Goal: Task Accomplishment & Management: Manage account settings

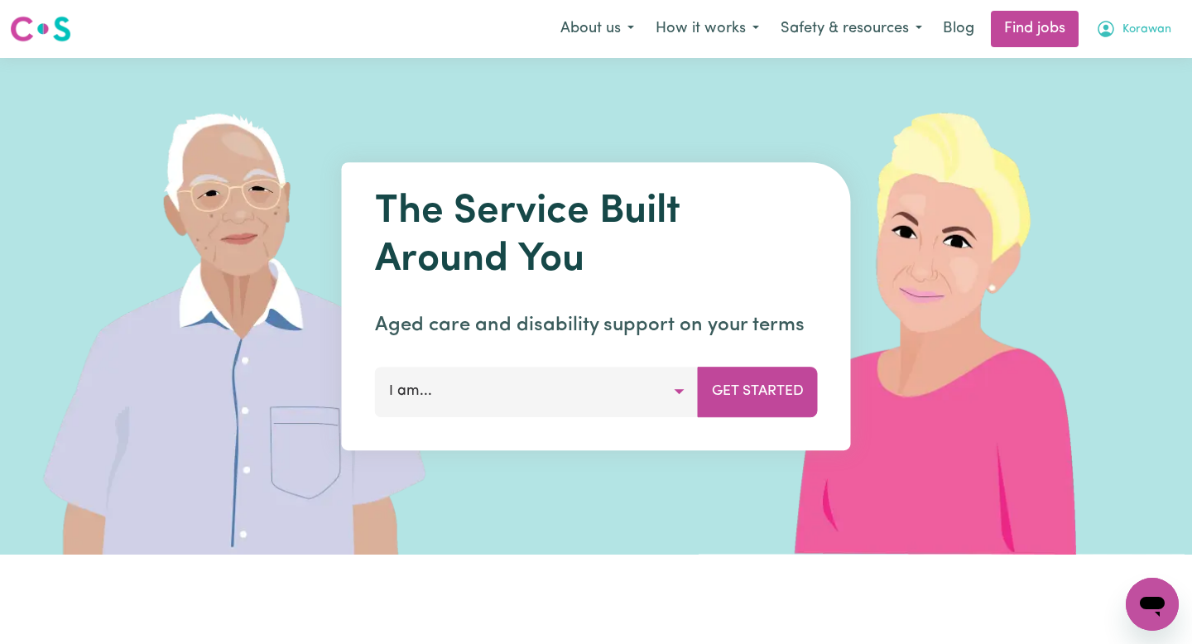
click at [1158, 33] on span "Korawan" at bounding box center [1147, 30] width 49 height 18
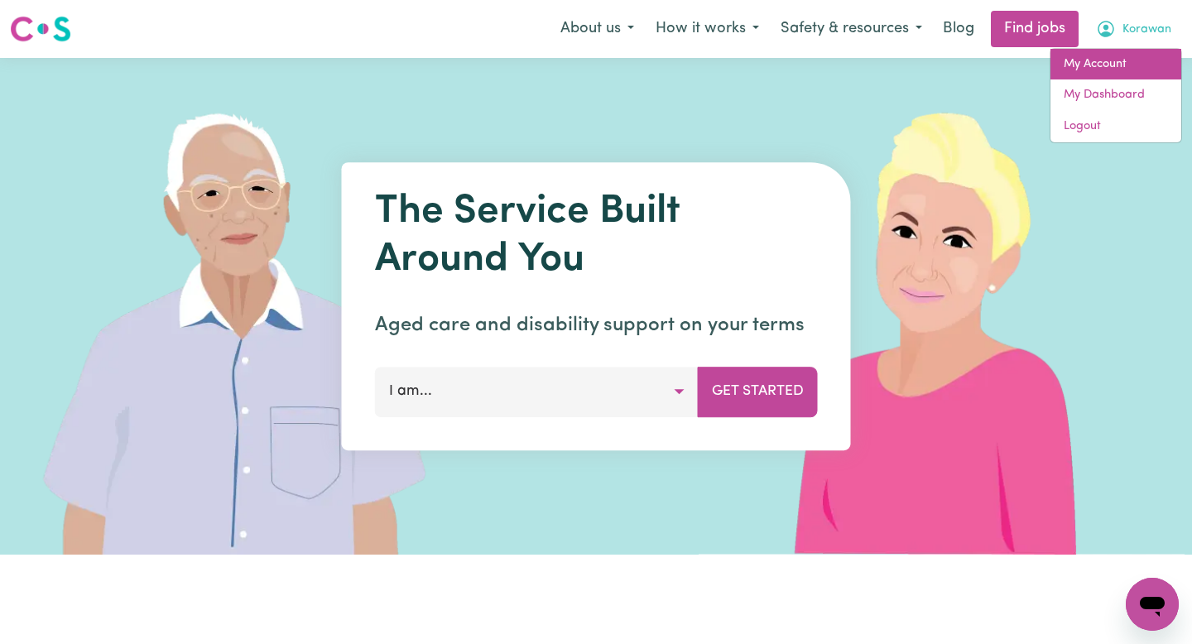
click at [1096, 64] on link "My Account" at bounding box center [1116, 64] width 131 height 31
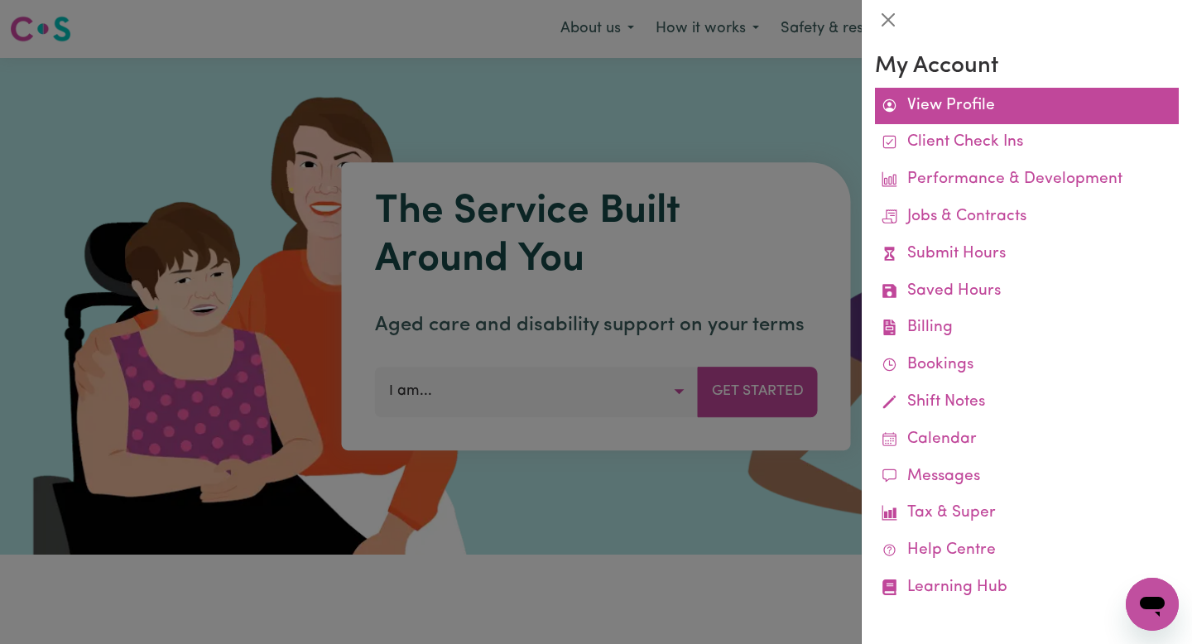
click at [956, 108] on link "View Profile" at bounding box center [1027, 106] width 304 height 37
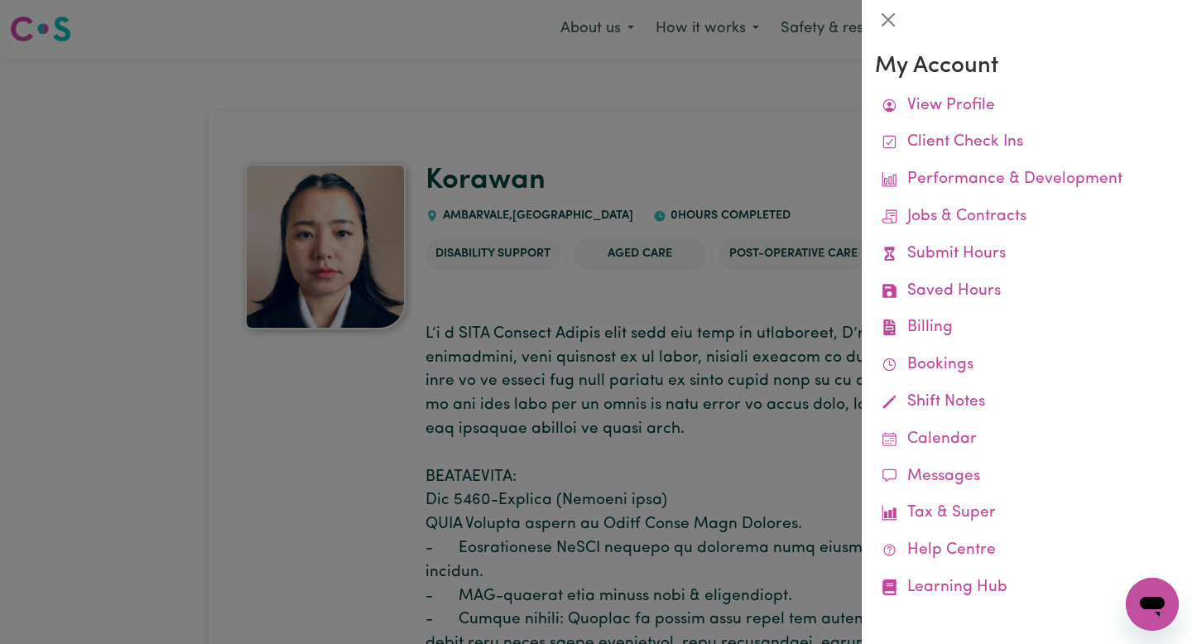
click at [766, 126] on div at bounding box center [596, 322] width 1192 height 644
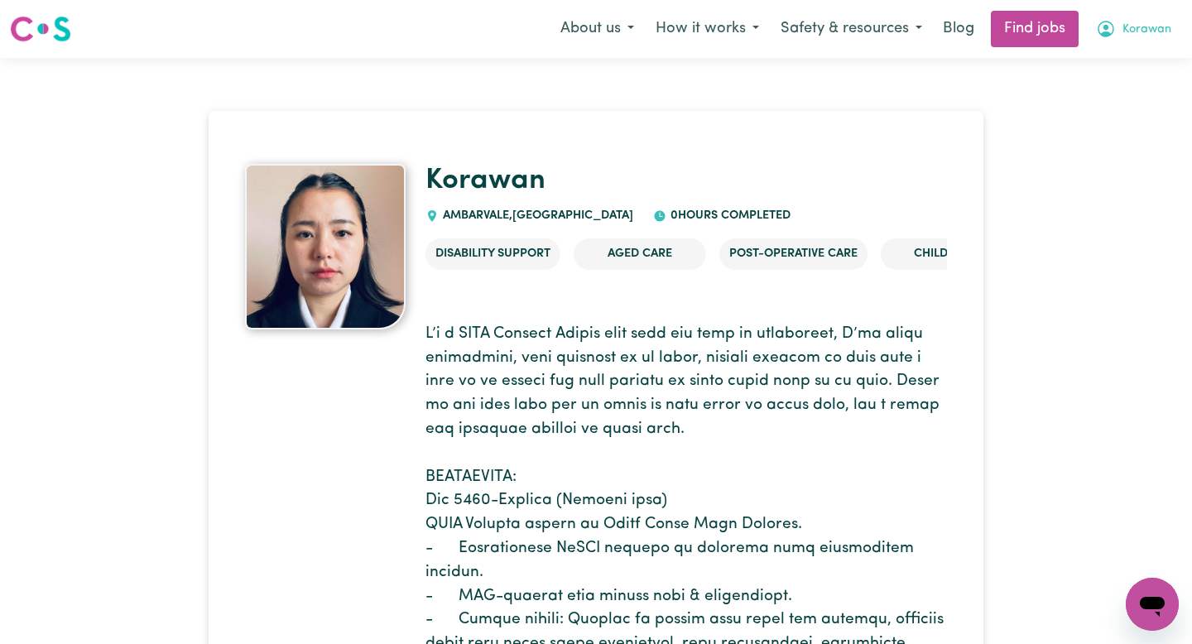
click at [1158, 22] on span "Korawan" at bounding box center [1147, 30] width 49 height 18
click at [1097, 102] on link "My Dashboard" at bounding box center [1116, 94] width 131 height 31
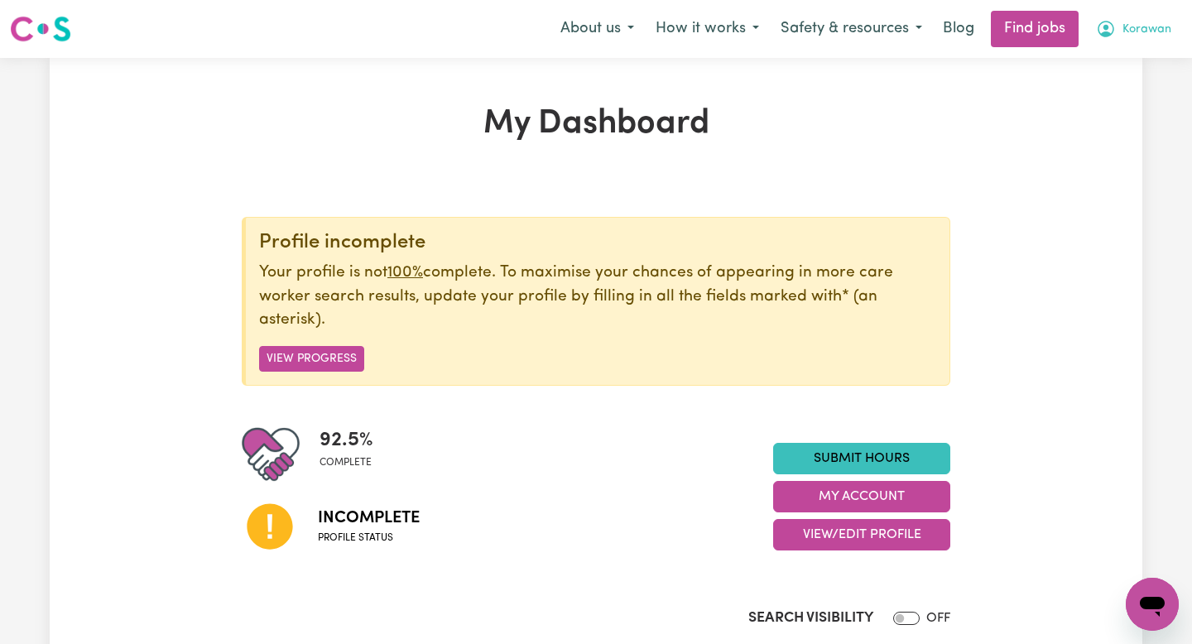
click at [1144, 31] on span "Korawan" at bounding box center [1147, 30] width 49 height 18
click at [1109, 62] on link "My Account" at bounding box center [1116, 64] width 131 height 31
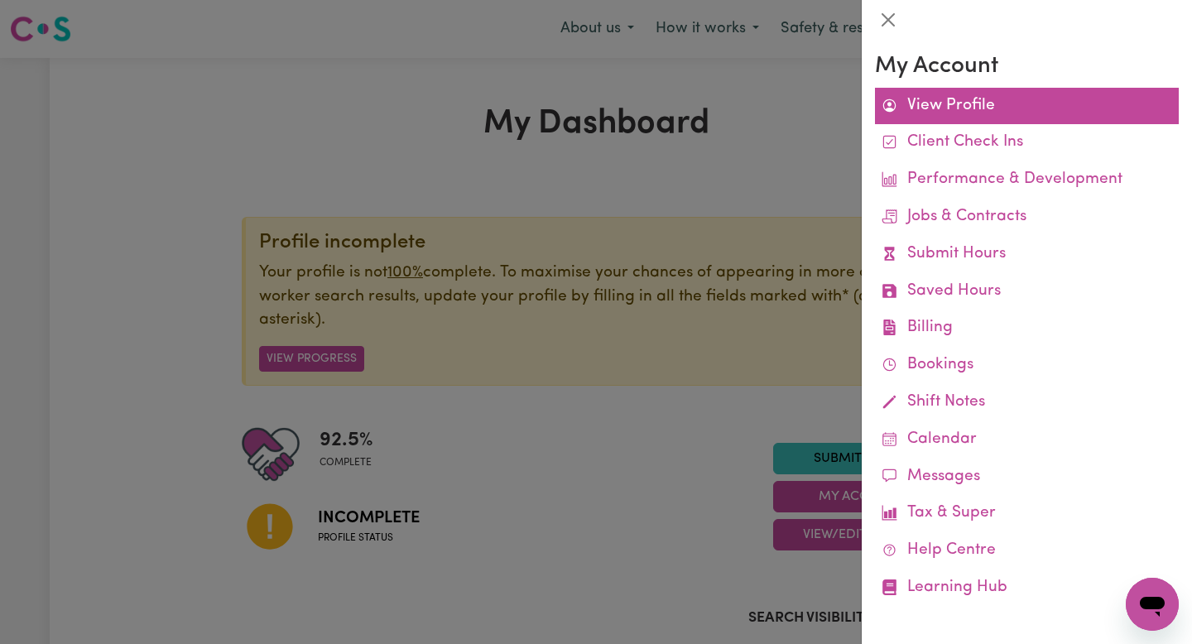
click at [987, 97] on link "View Profile" at bounding box center [1027, 106] width 304 height 37
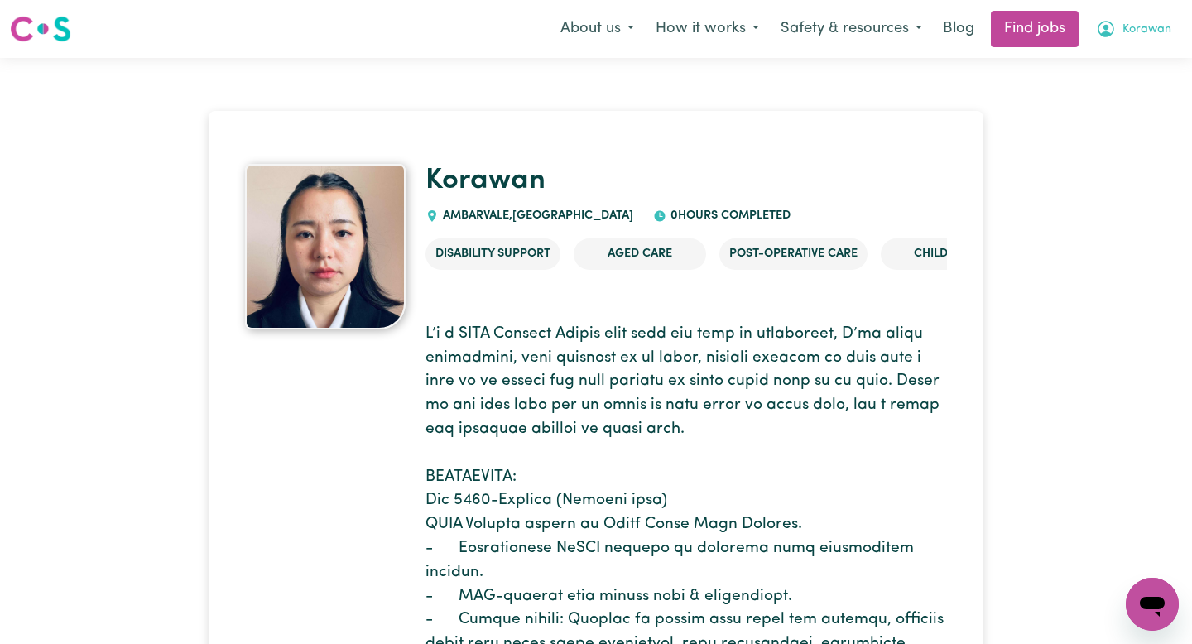
click at [1154, 34] on span "Korawan" at bounding box center [1147, 30] width 49 height 18
click at [1123, 51] on link "My Account" at bounding box center [1116, 64] width 131 height 31
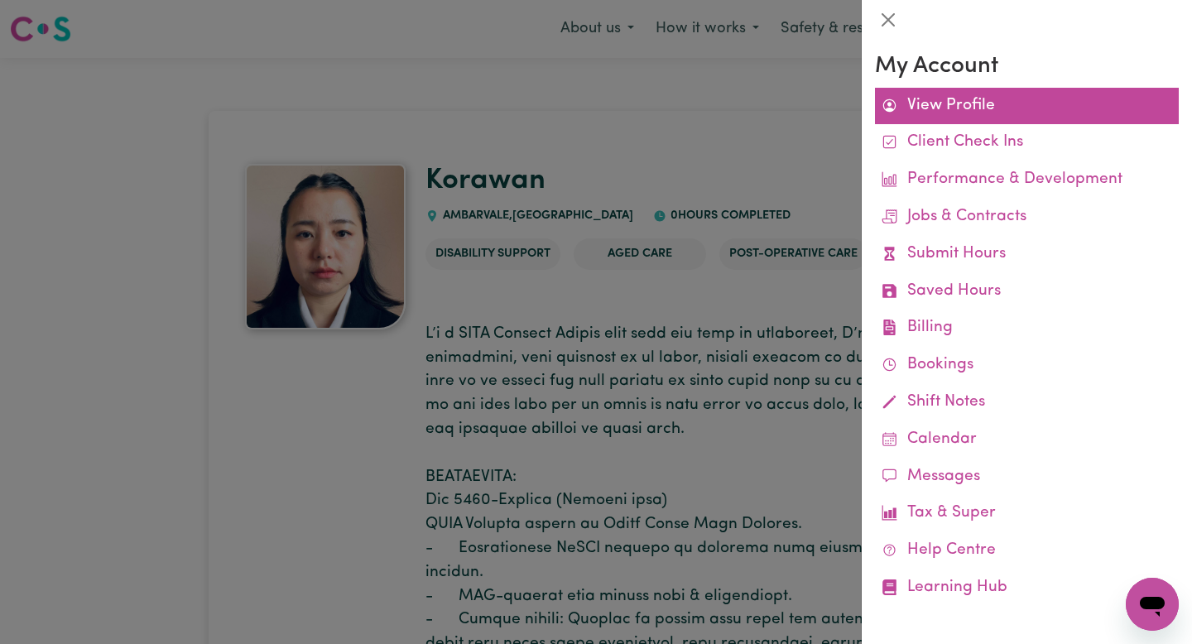
click at [975, 99] on link "View Profile" at bounding box center [1027, 106] width 304 height 37
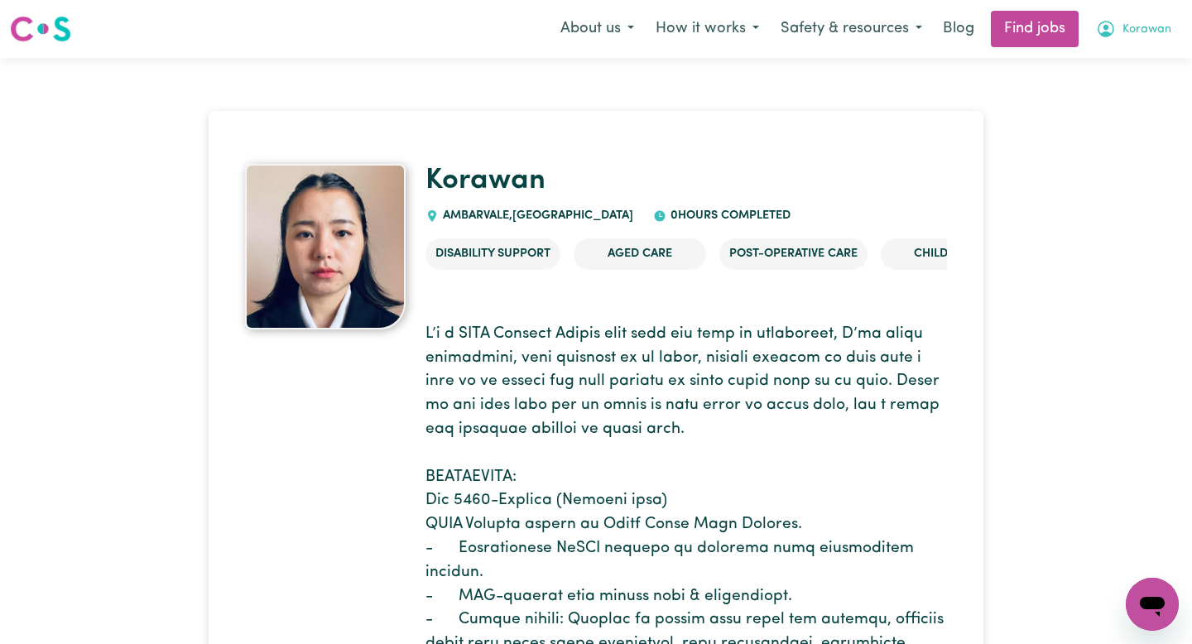
click at [1156, 26] on span "Korawan" at bounding box center [1147, 30] width 49 height 18
click at [1091, 98] on link "My Dashboard" at bounding box center [1116, 94] width 131 height 31
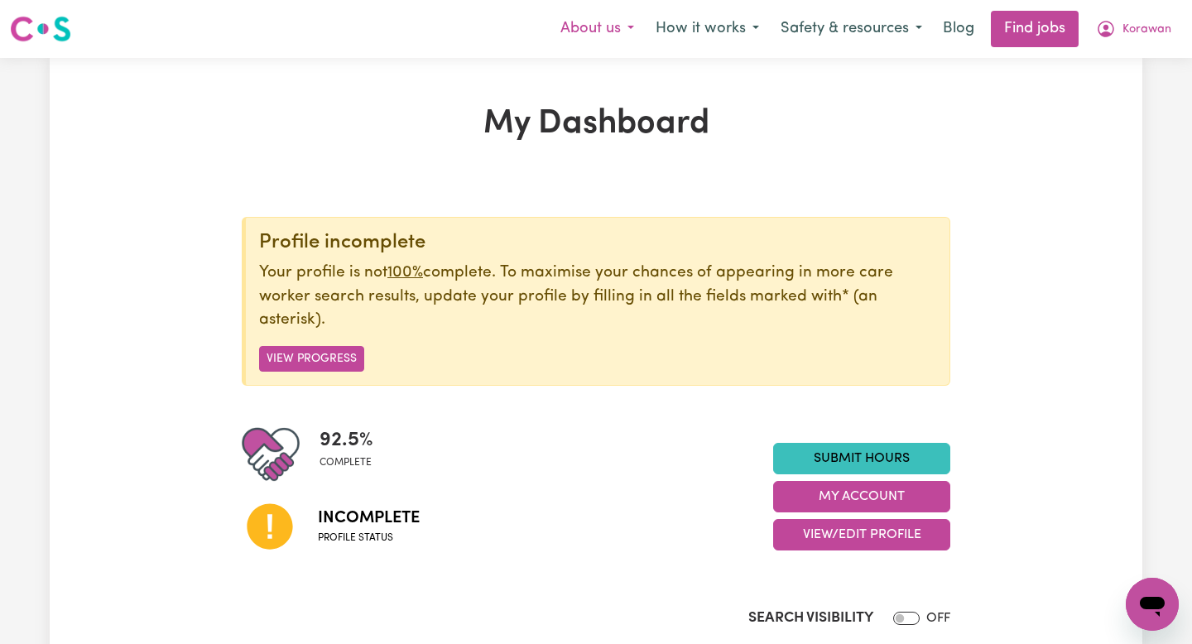
click at [634, 28] on button "About us" at bounding box center [597, 29] width 95 height 35
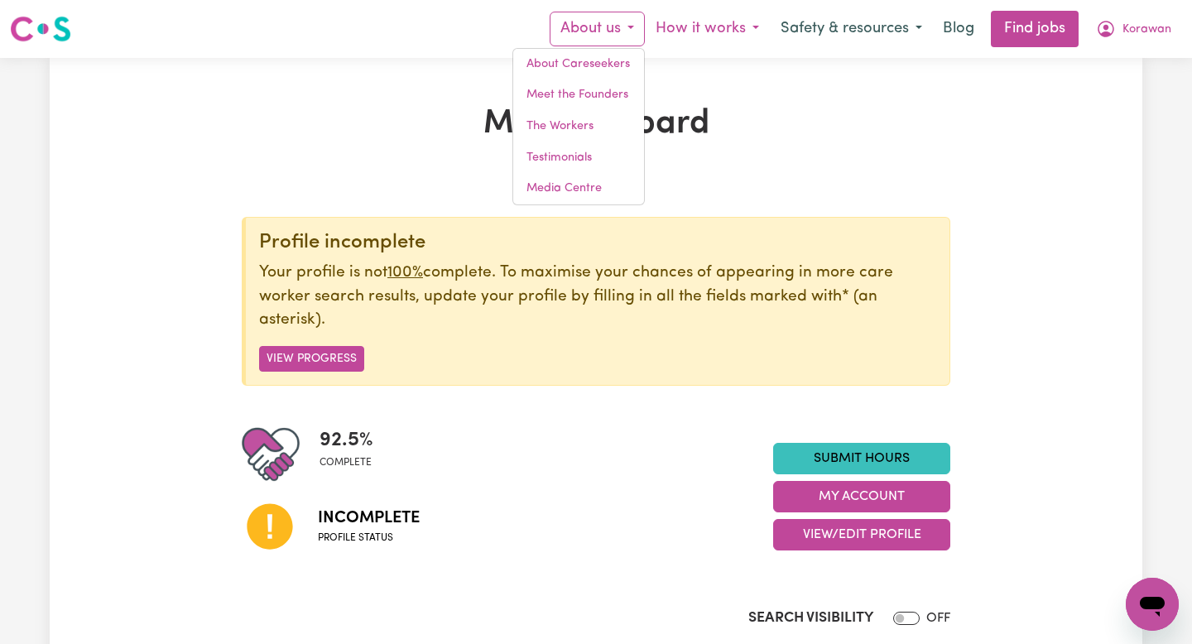
click at [754, 30] on button "How it works" at bounding box center [707, 29] width 125 height 35
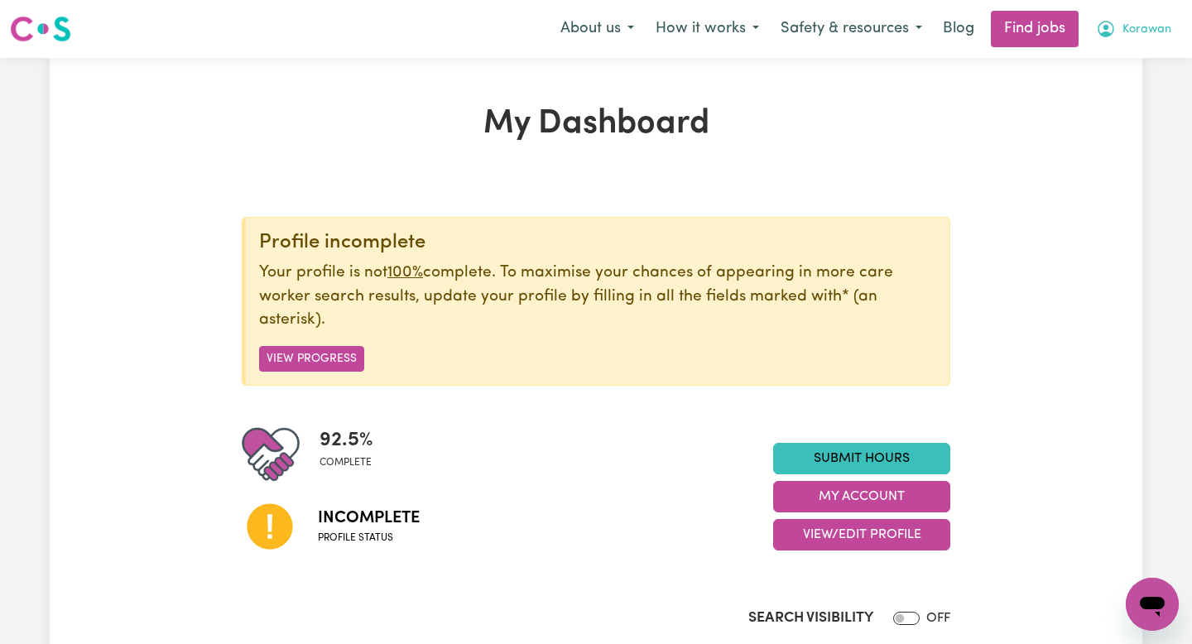
click at [1125, 31] on span "Korawan" at bounding box center [1147, 30] width 49 height 18
click at [1122, 62] on link "My Account" at bounding box center [1116, 64] width 131 height 31
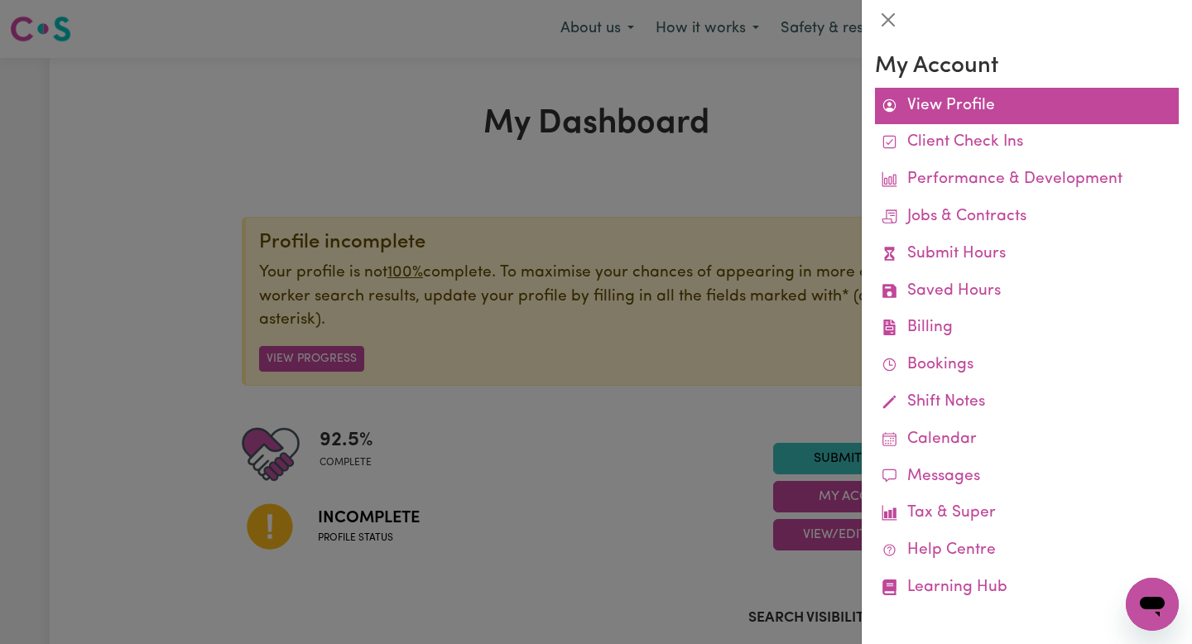
click at [998, 108] on link "View Profile" at bounding box center [1027, 106] width 304 height 37
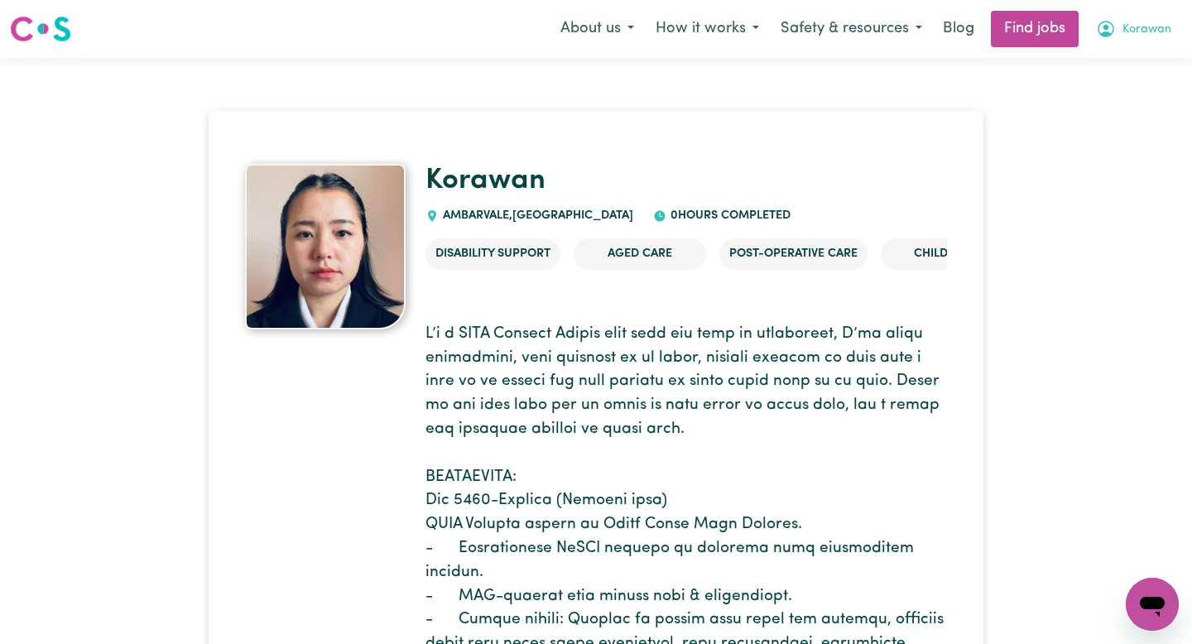
click at [1147, 31] on span "Korawan" at bounding box center [1147, 30] width 49 height 18
click at [1130, 89] on link "My Dashboard" at bounding box center [1116, 94] width 131 height 31
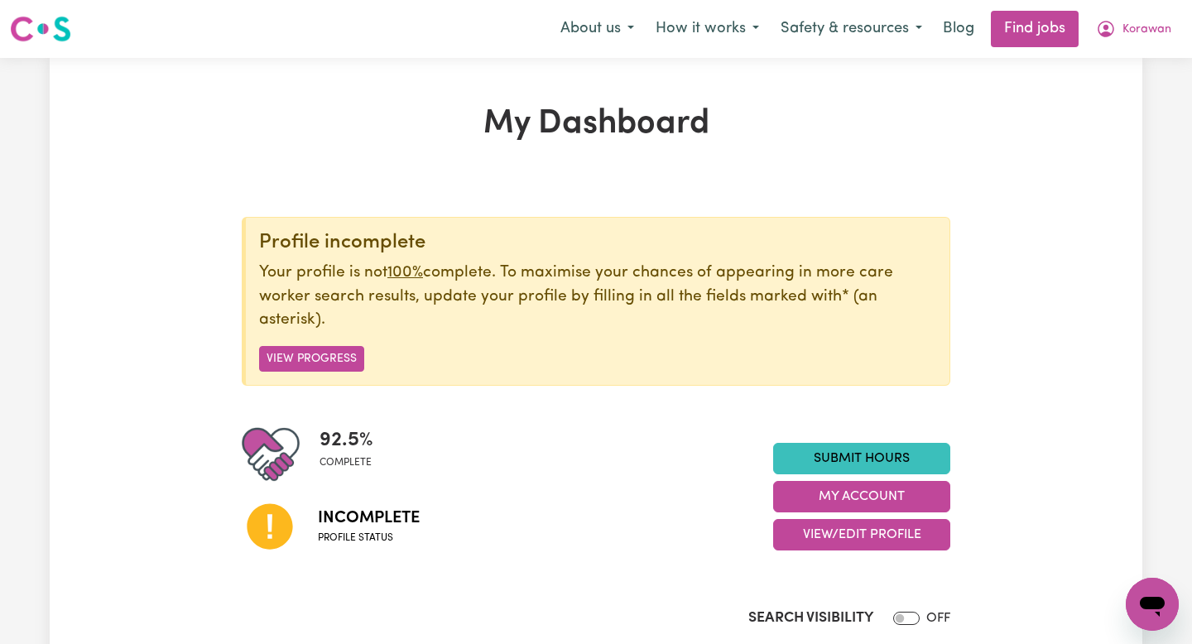
click at [55, 32] on img at bounding box center [40, 29] width 61 height 30
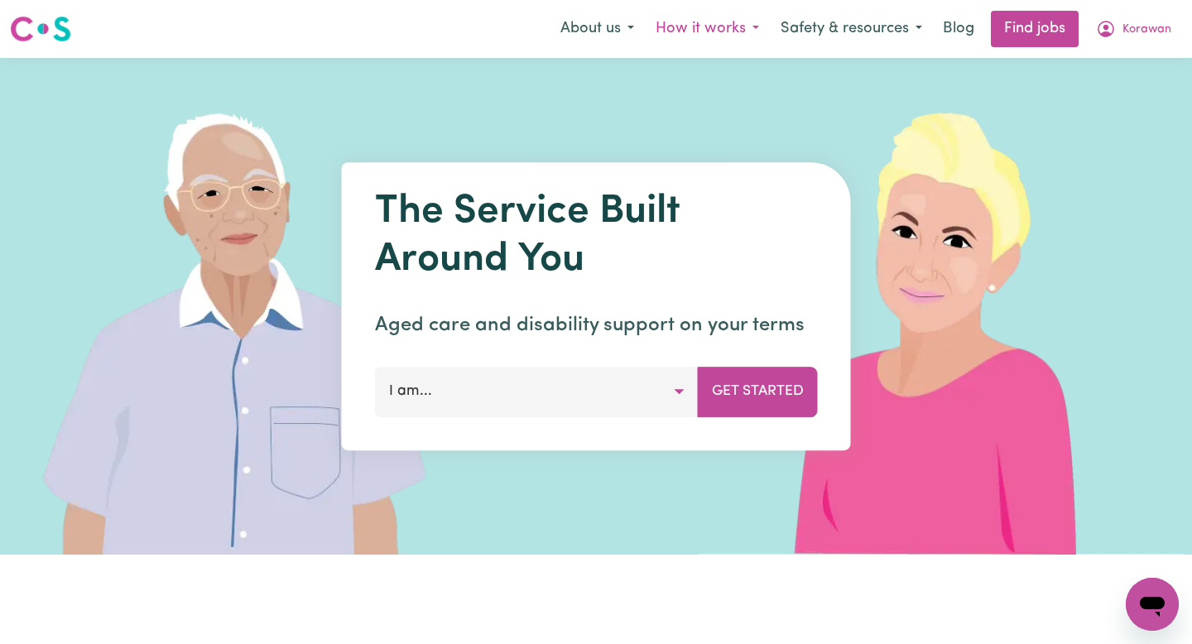
click at [762, 22] on button "How it works" at bounding box center [707, 29] width 125 height 35
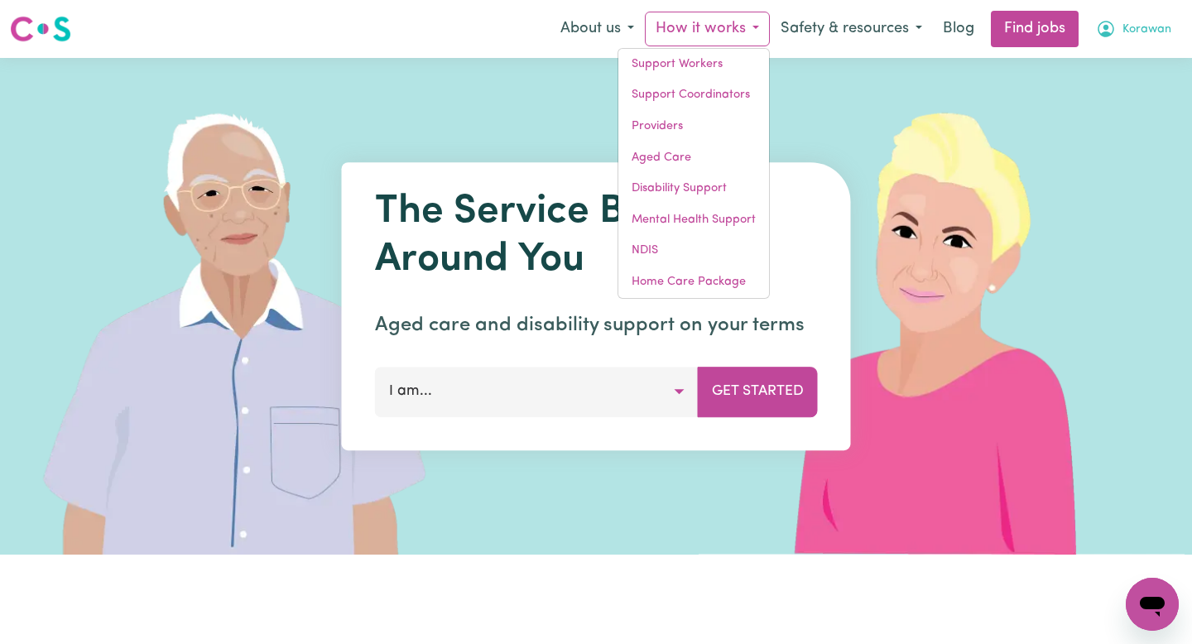
click at [1152, 31] on span "Korawan" at bounding box center [1147, 30] width 49 height 18
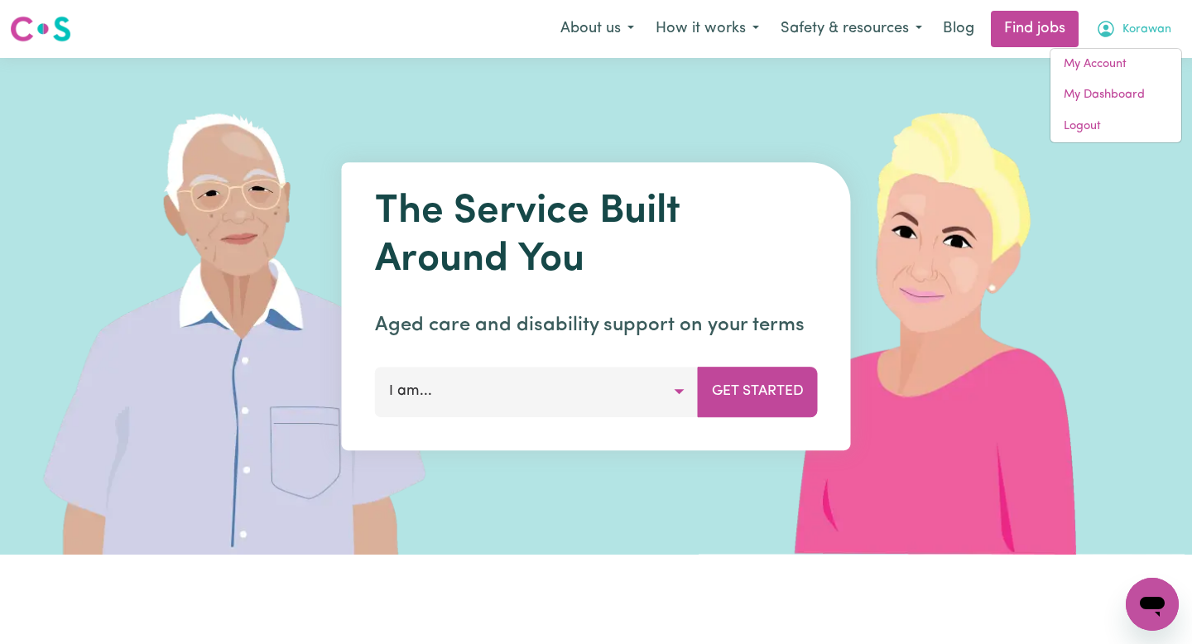
click at [1113, 22] on icon "My Account" at bounding box center [1106, 29] width 20 height 20
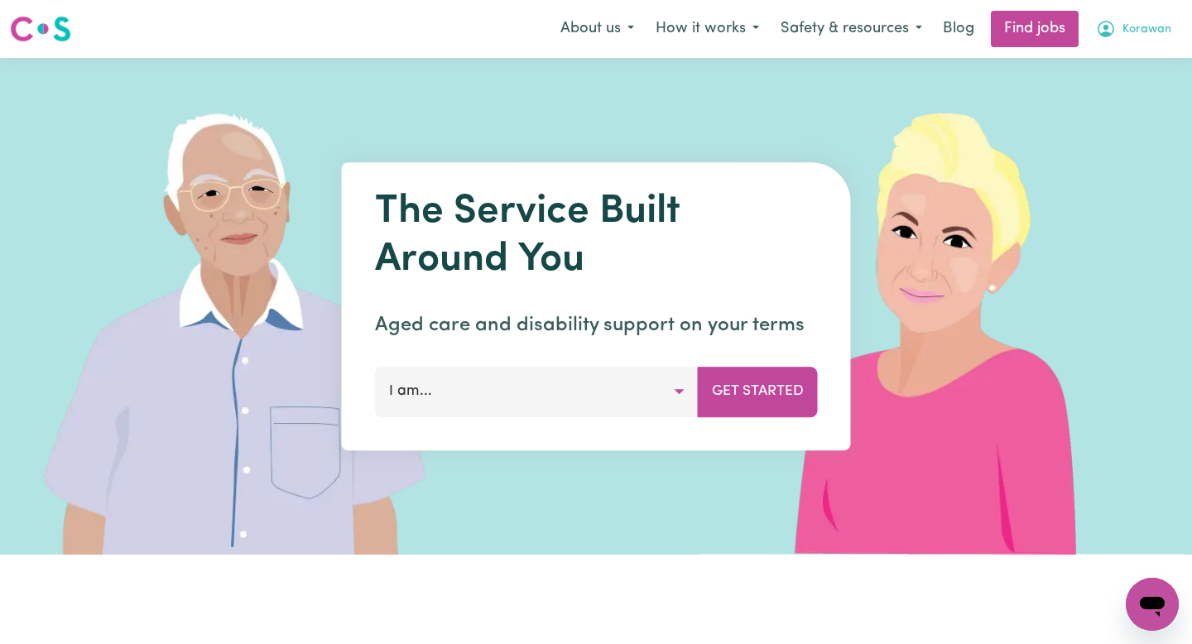
click at [1114, 22] on icon "My Account" at bounding box center [1106, 29] width 20 height 20
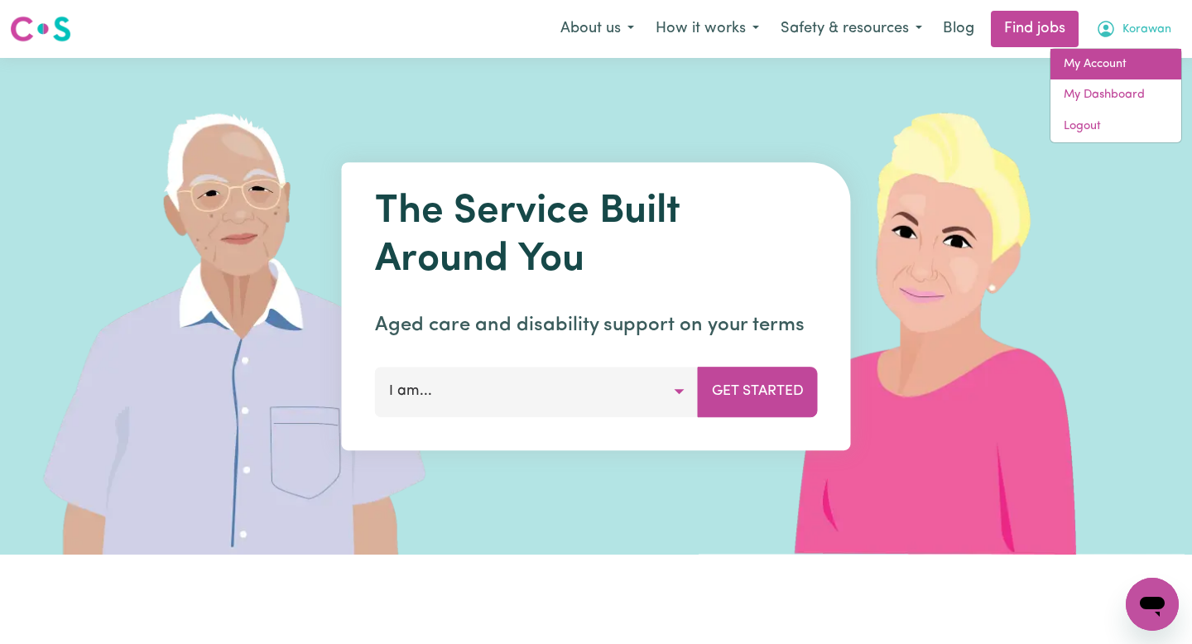
click at [1123, 51] on link "My Account" at bounding box center [1116, 64] width 131 height 31
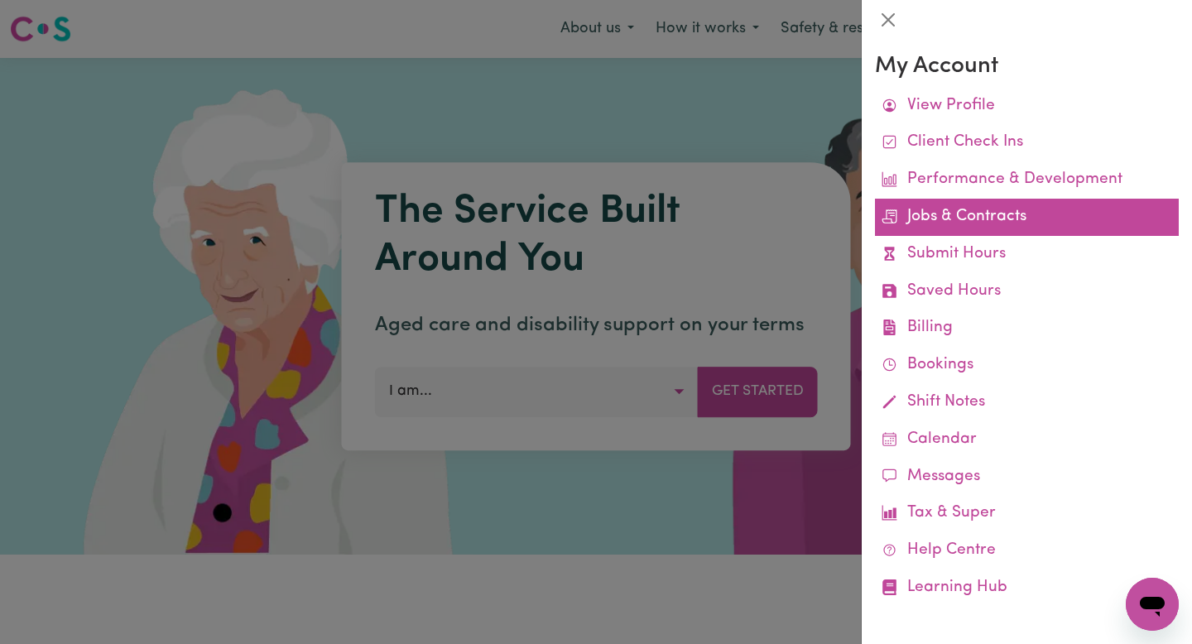
click at [1029, 220] on link "Jobs & Contracts" at bounding box center [1027, 217] width 304 height 37
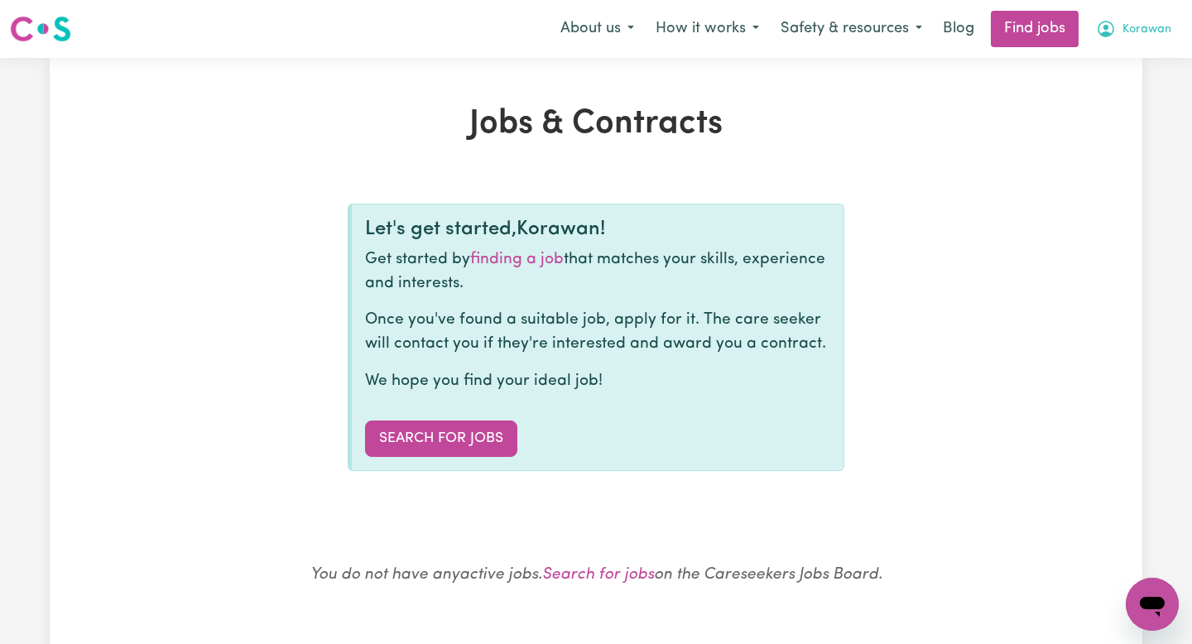
click at [1153, 27] on span "Korawan" at bounding box center [1147, 30] width 49 height 18
click at [1108, 66] on link "My Account" at bounding box center [1116, 64] width 131 height 31
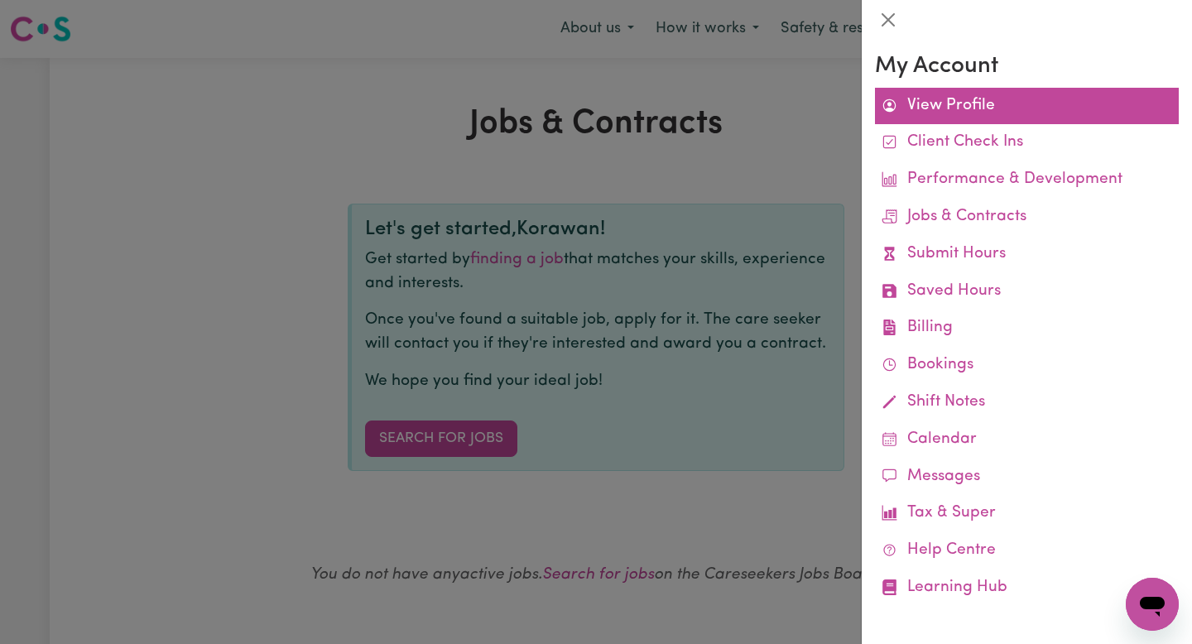
click at [1002, 109] on link "View Profile" at bounding box center [1027, 106] width 304 height 37
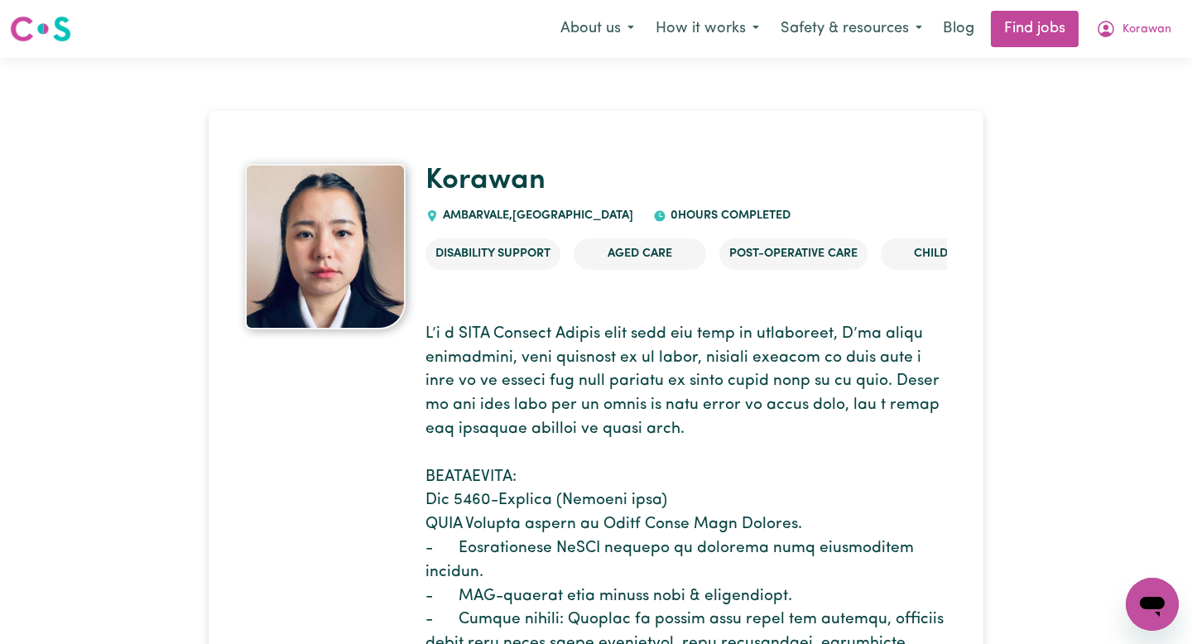
click at [383, 200] on img at bounding box center [325, 247] width 161 height 166
click at [482, 178] on link "Korawan" at bounding box center [486, 180] width 120 height 29
click at [514, 188] on link "Korawan" at bounding box center [486, 180] width 120 height 29
click at [354, 239] on img at bounding box center [325, 247] width 161 height 166
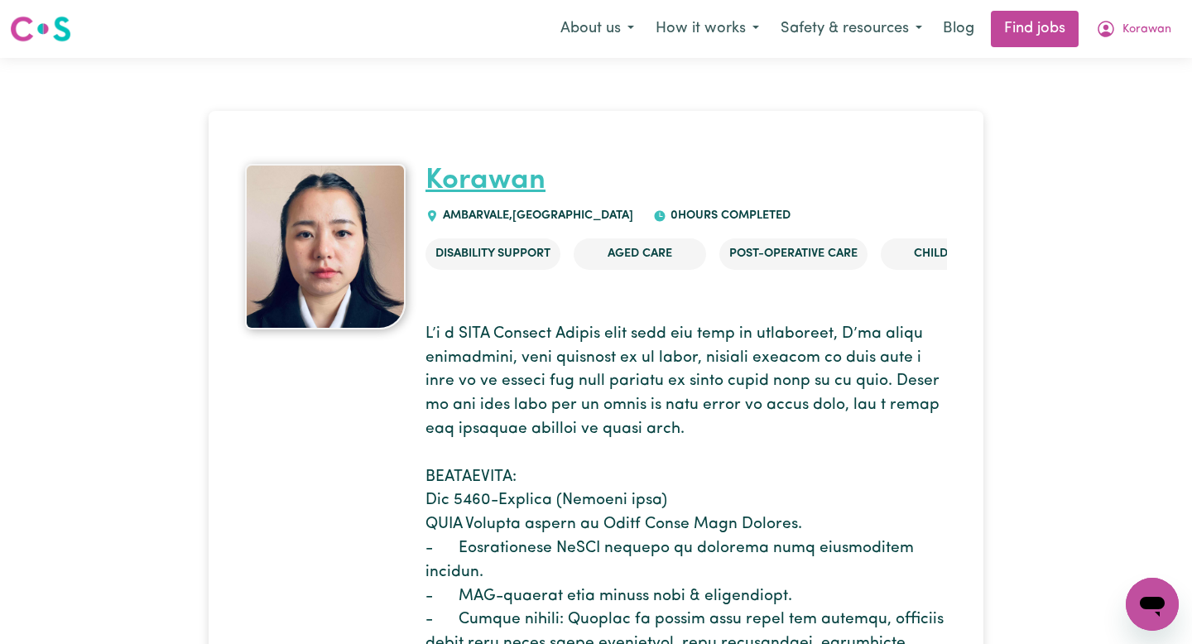
click at [477, 184] on link "Korawan" at bounding box center [486, 180] width 120 height 29
click at [477, 183] on link "Korawan" at bounding box center [486, 180] width 120 height 29
click at [585, 210] on span "AMBARVALE , [GEOGRAPHIC_DATA]" at bounding box center [536, 216] width 195 height 12
click at [1156, 41] on button "Korawan" at bounding box center [1134, 29] width 97 height 35
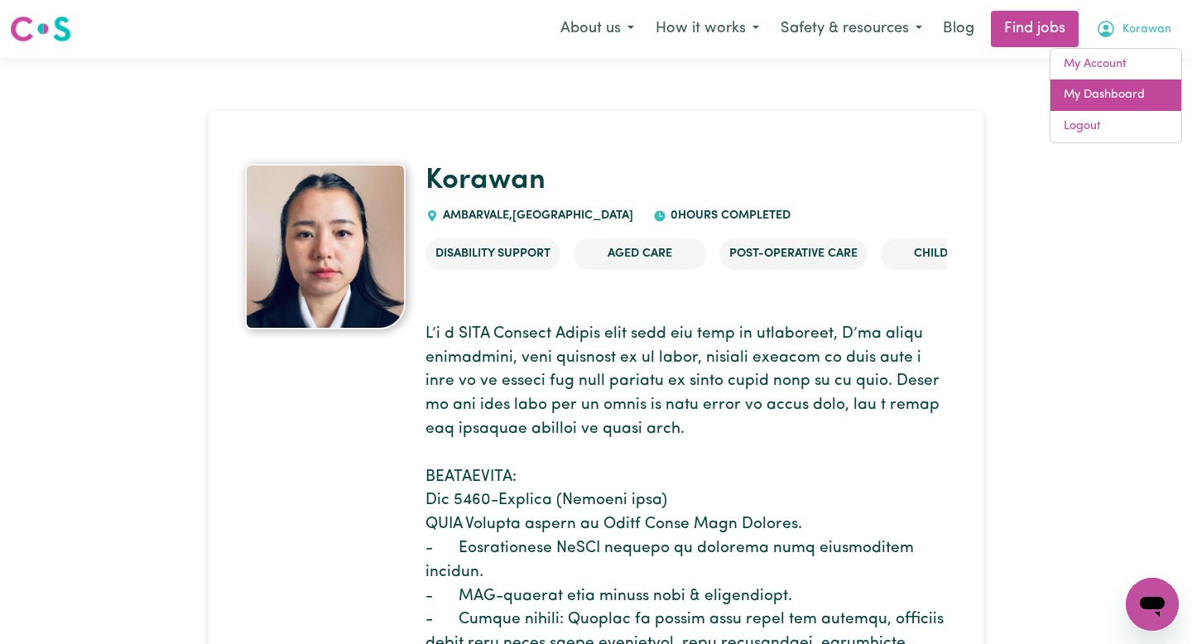
click at [1132, 97] on link "My Dashboard" at bounding box center [1116, 94] width 131 height 31
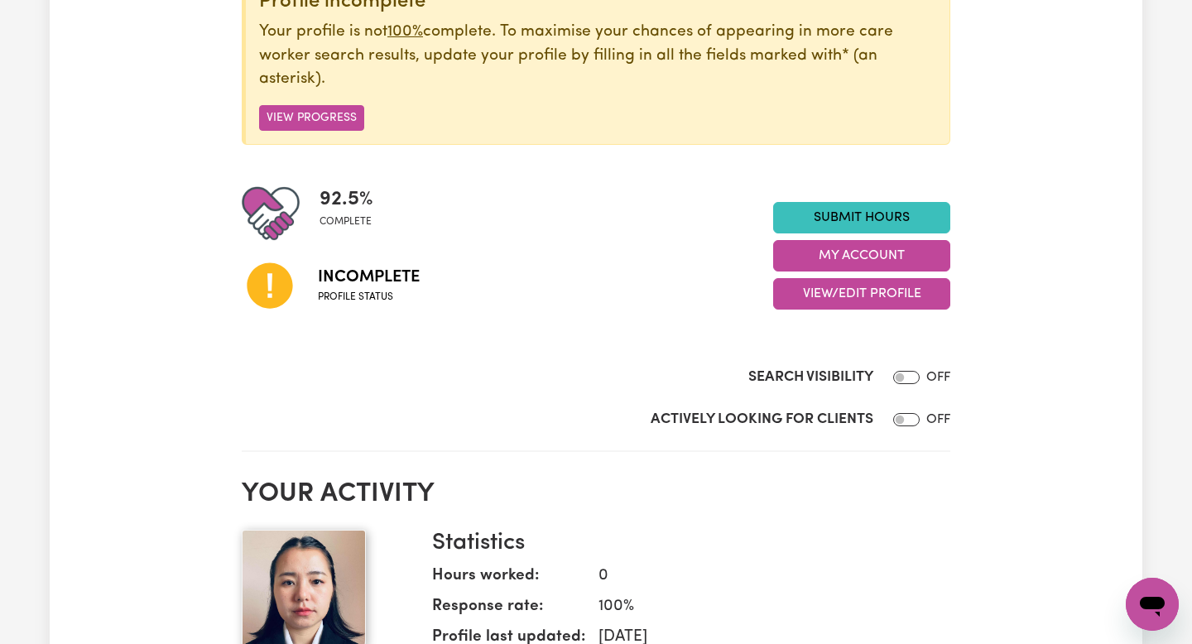
scroll to position [243, 0]
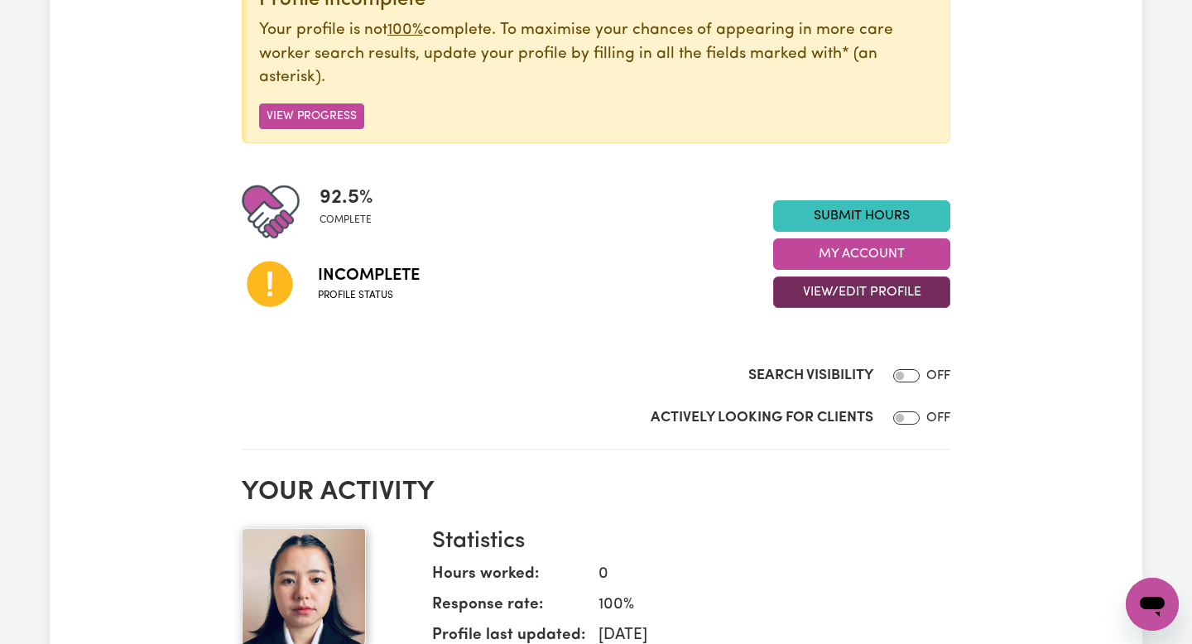
click at [896, 288] on button "View/Edit Profile" at bounding box center [861, 292] width 177 height 31
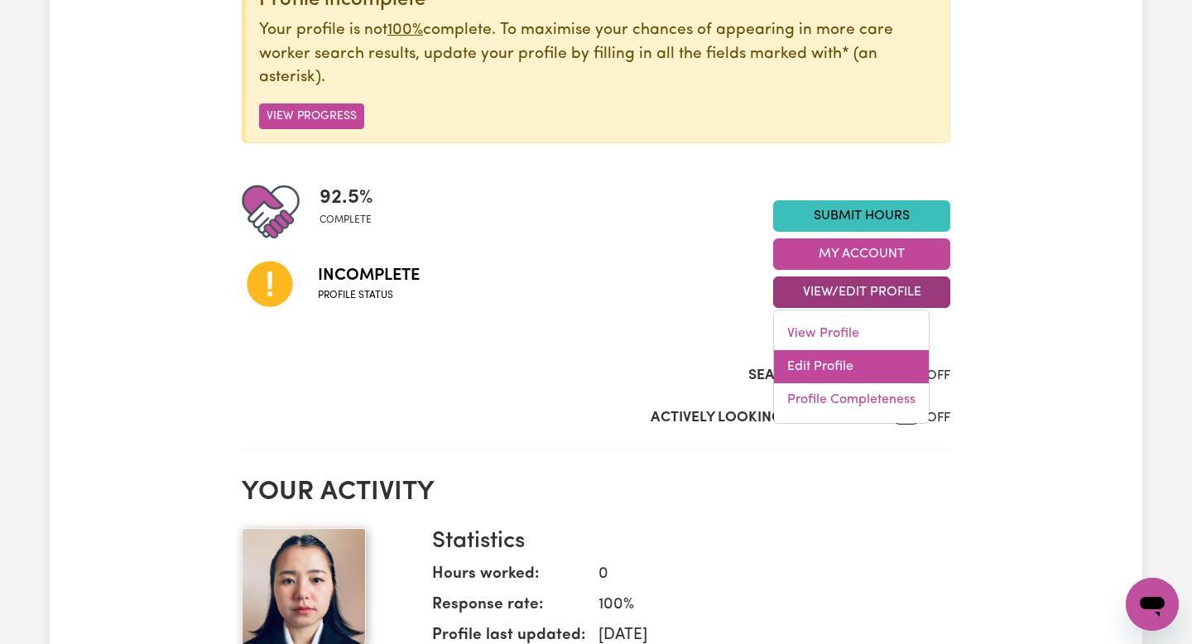
click at [850, 359] on link "Edit Profile" at bounding box center [851, 366] width 155 height 33
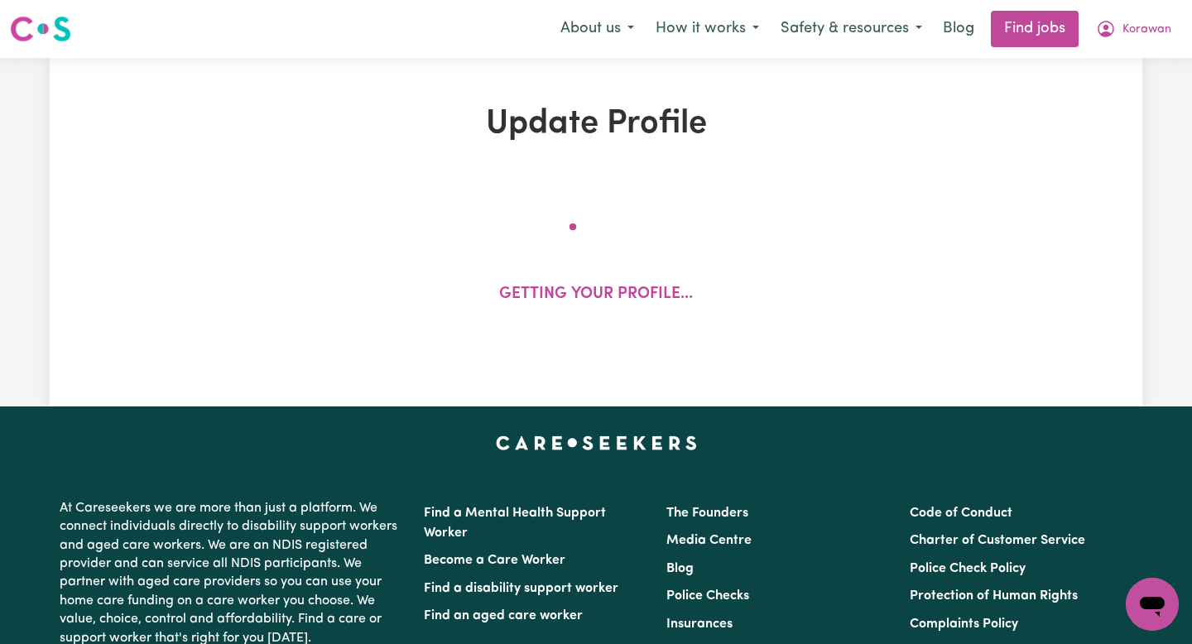
select select "[DEMOGRAPHIC_DATA]"
select select "Student Visa"
select select "Studying a healthcare related degree or qualification"
select select "40"
select select "60"
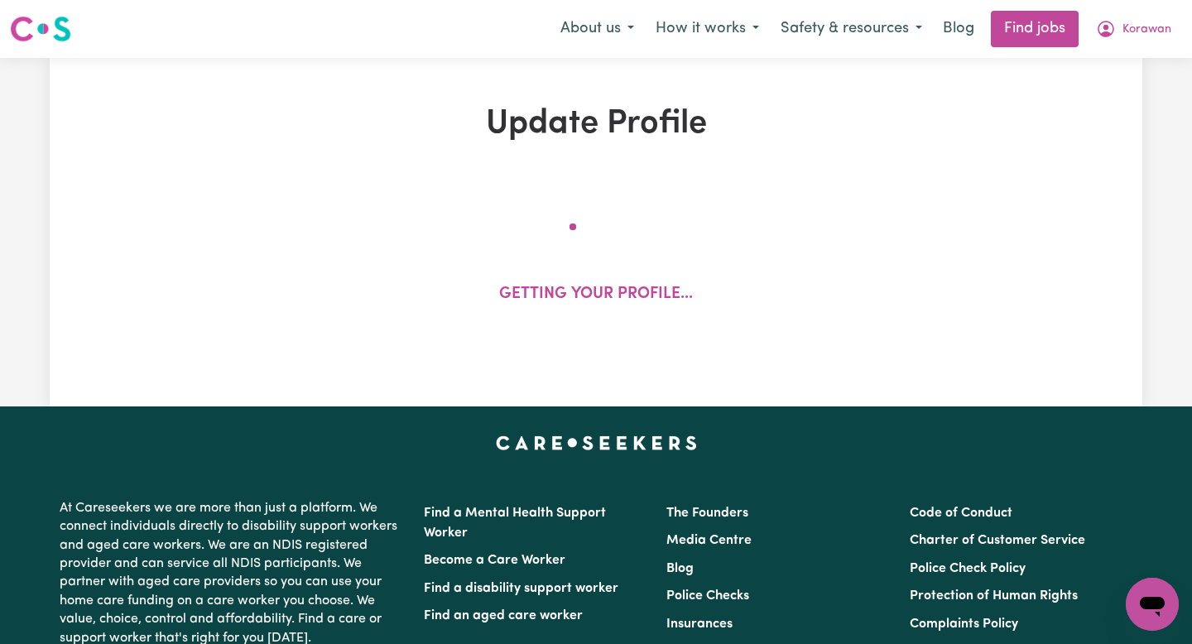
select select "80"
select select "95"
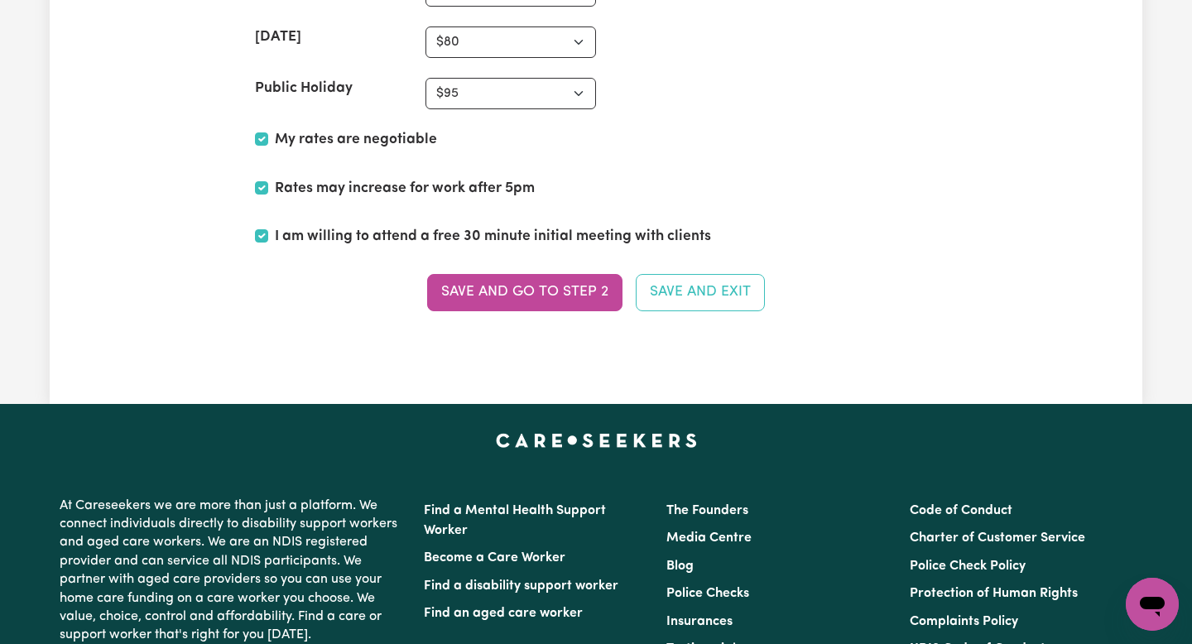
scroll to position [4158, 0]
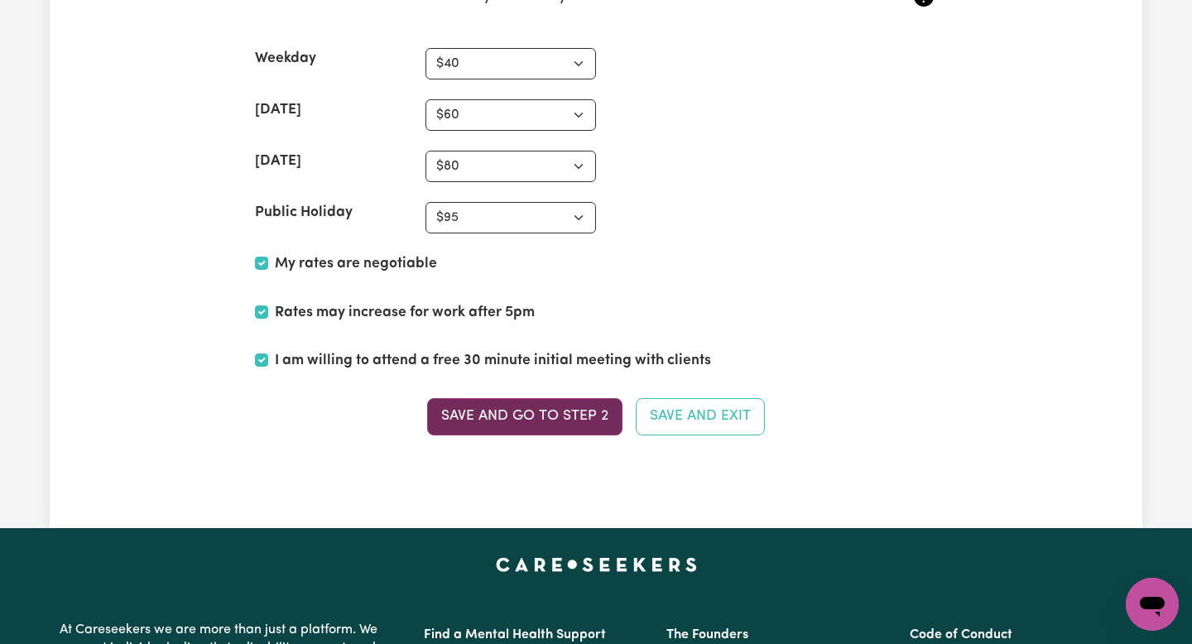
click at [585, 415] on button "Save and go to Step 2" at bounding box center [524, 416] width 195 height 36
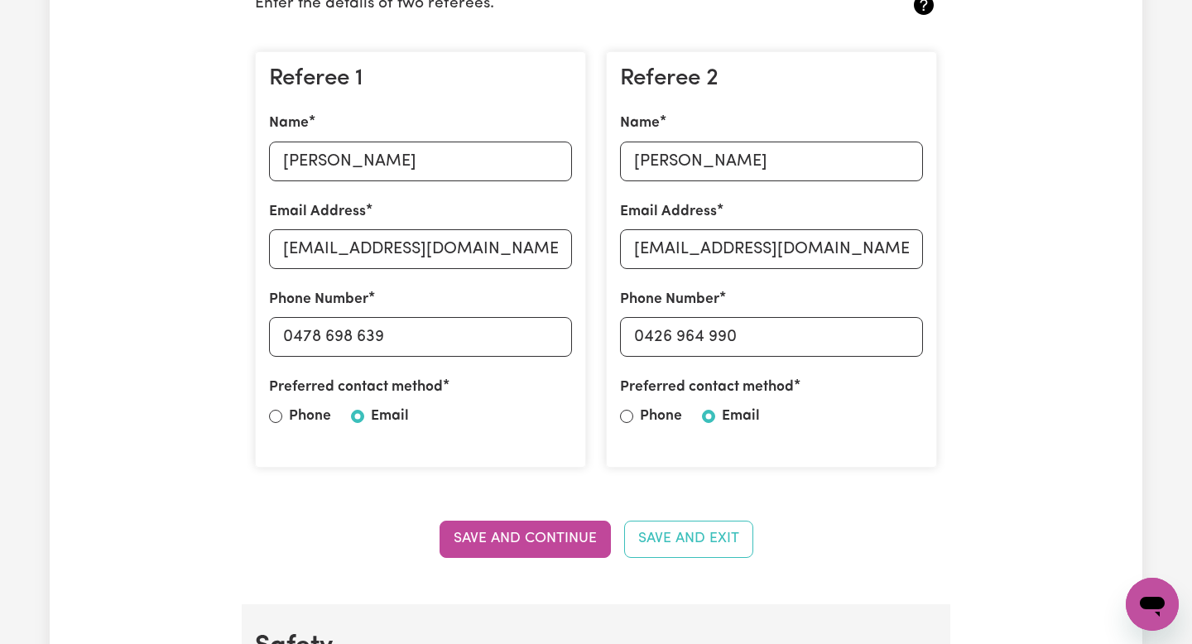
scroll to position [380, 0]
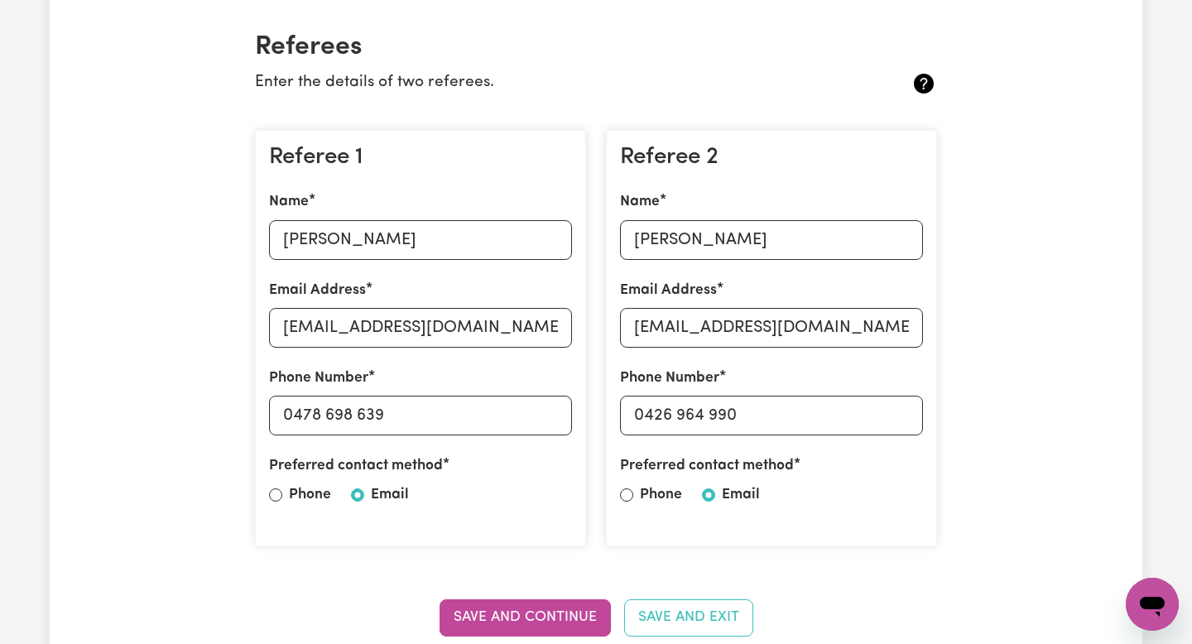
click at [505, 621] on button "Save and Continue" at bounding box center [525, 618] width 171 height 36
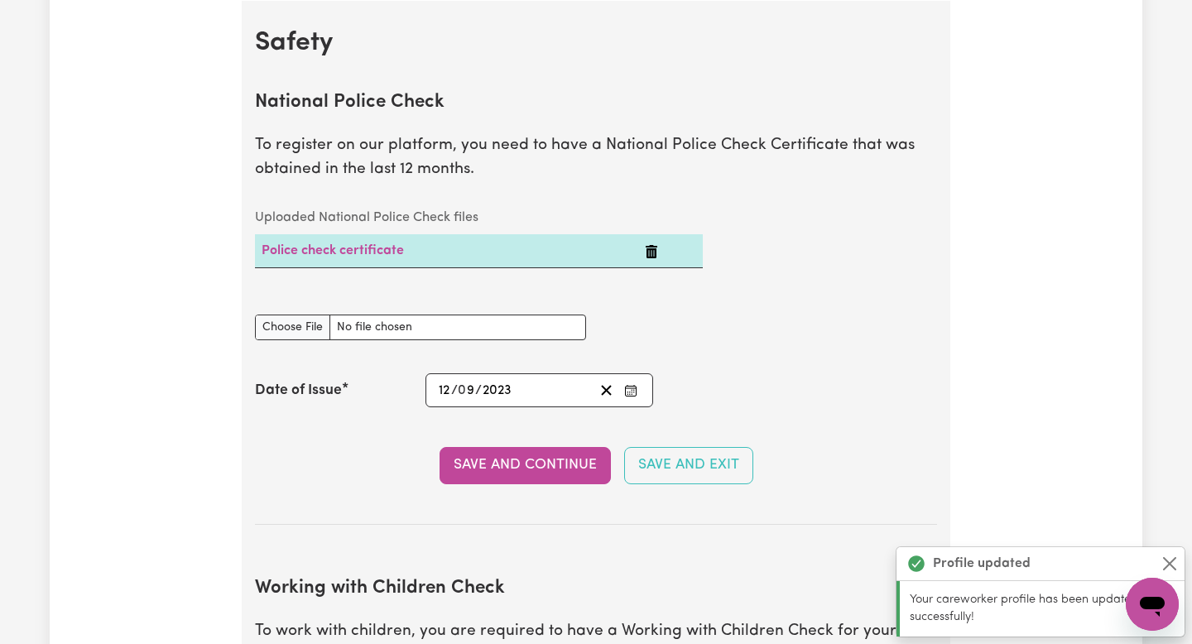
scroll to position [1063, 0]
